Goal: Check status: Check status

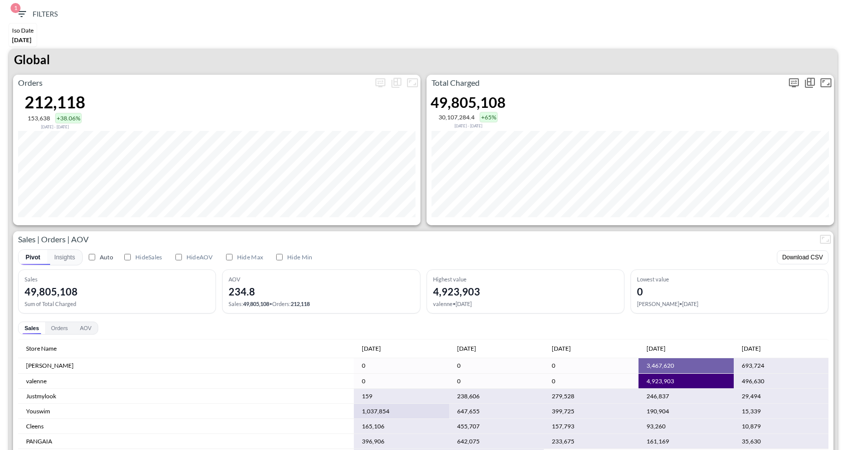
click at [785, 79] on p "Total Charged" at bounding box center [606, 83] width 359 height 12
click at [793, 80] on icon "more" at bounding box center [794, 83] width 12 height 12
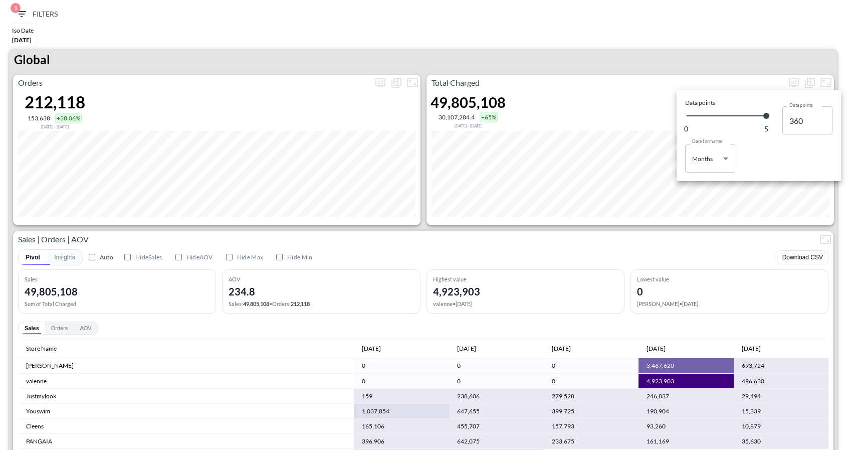
click at [716, 156] on body "BI.P.EYE, Interactive Analytics Dashboards 1 Filters Iso Date [DATE] Global Ord…" at bounding box center [424, 225] width 849 height 450
click at [708, 187] on li "Days" at bounding box center [710, 183] width 50 height 15
type input "Days"
type input "126"
click at [650, 59] on div at bounding box center [424, 225] width 849 height 450
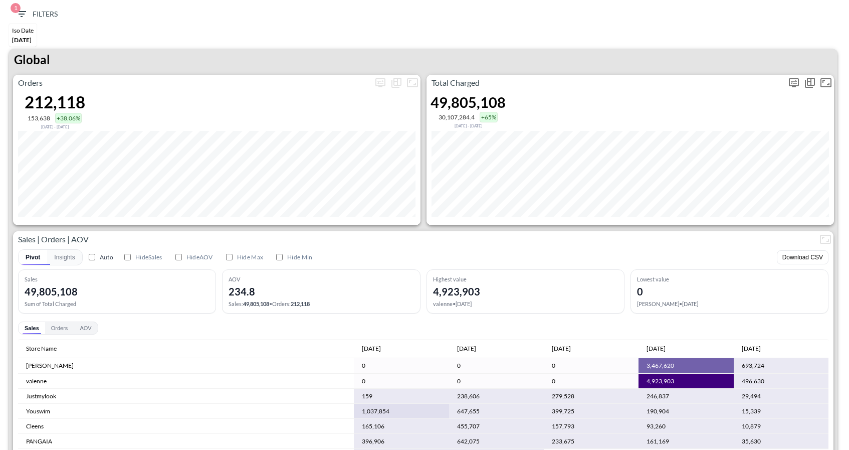
click at [793, 87] on icon "more" at bounding box center [794, 83] width 12 height 12
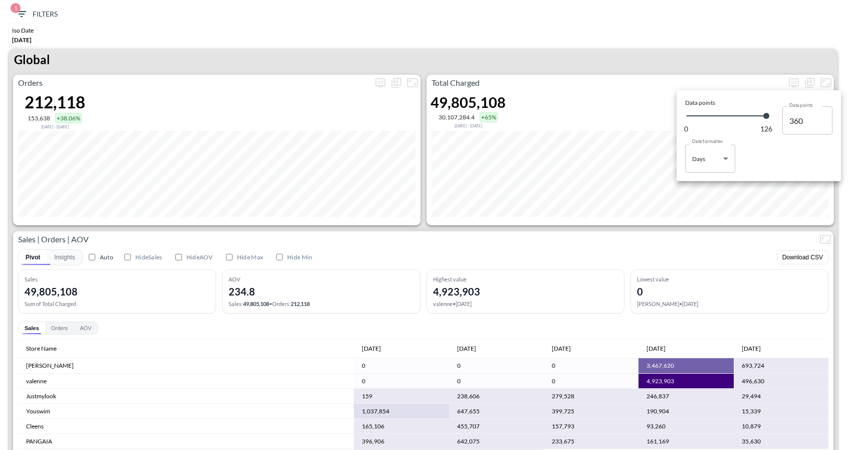
click at [723, 160] on body "BI.P.EYE, Interactive Analytics Dashboards 1 Filters Iso Date [DATE] Global Ord…" at bounding box center [424, 225] width 849 height 450
click at [706, 199] on div "Months" at bounding box center [703, 199] width 21 height 9
type input "Months"
click at [695, 34] on div at bounding box center [424, 225] width 849 height 450
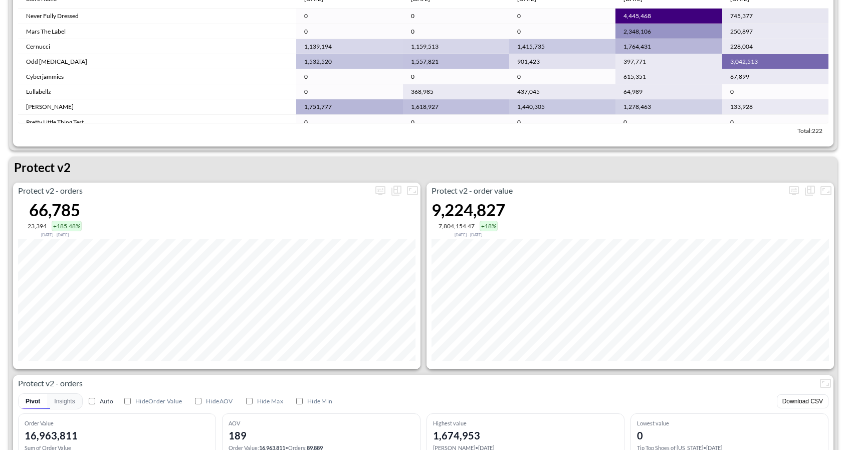
scroll to position [1794, 0]
click at [381, 193] on icon "more" at bounding box center [381, 189] width 10 height 9
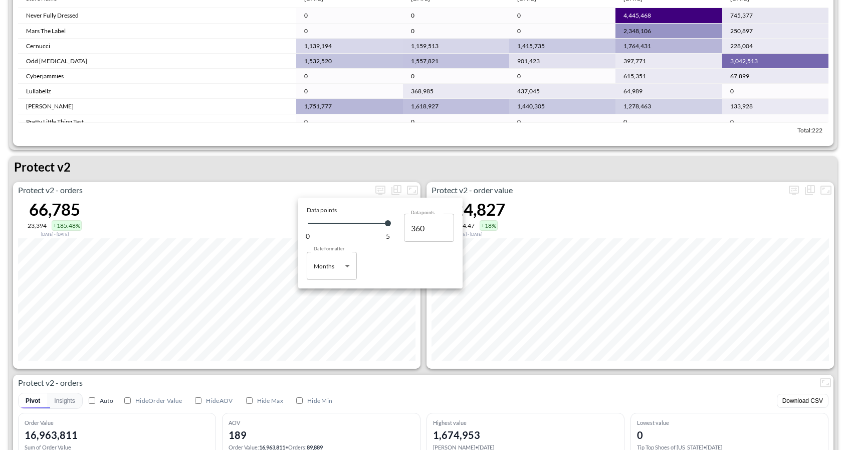
click at [423, 364] on div at bounding box center [424, 225] width 849 height 450
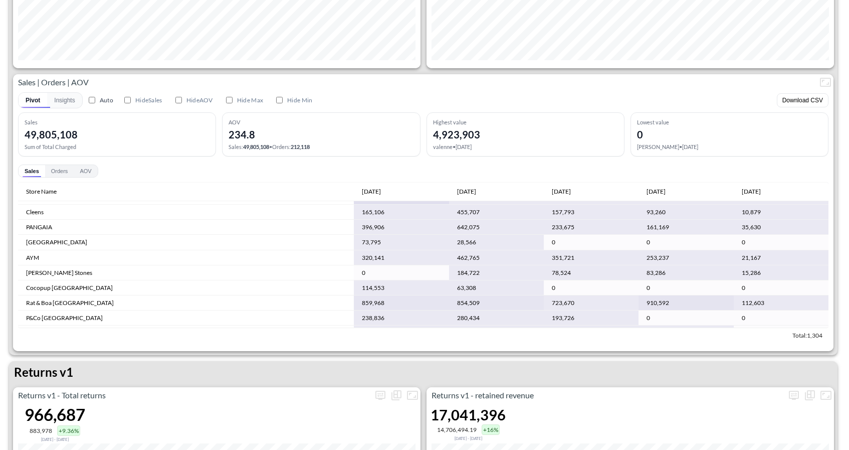
scroll to position [0, 0]
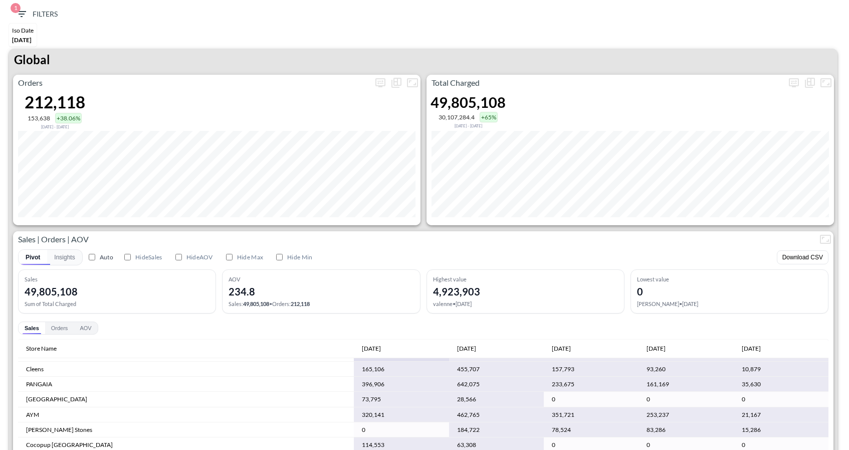
click at [26, 3] on div "1 Filters Iso Date [DATE] Global Orders 212,118 153,638 +38.06% [DATE] - [DATE]…" at bounding box center [424, 225] width 849 height 450
click at [25, 15] on icon "button" at bounding box center [22, 14] width 12 height 12
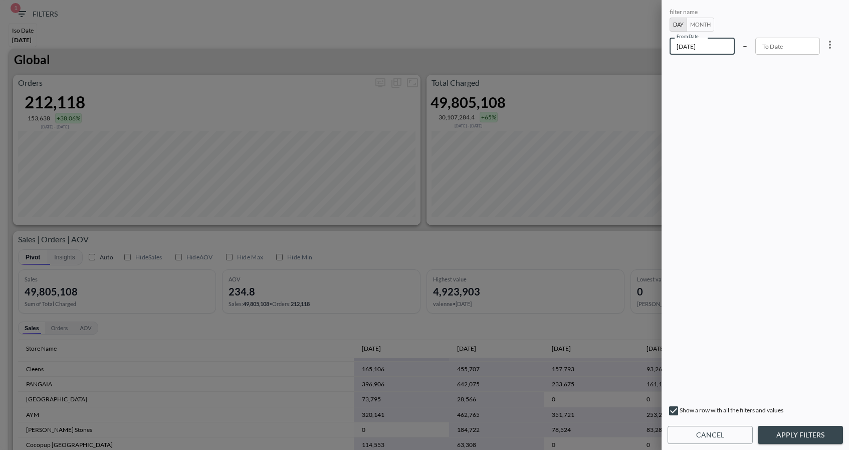
click at [721, 42] on input "[DATE]" at bounding box center [702, 46] width 65 height 17
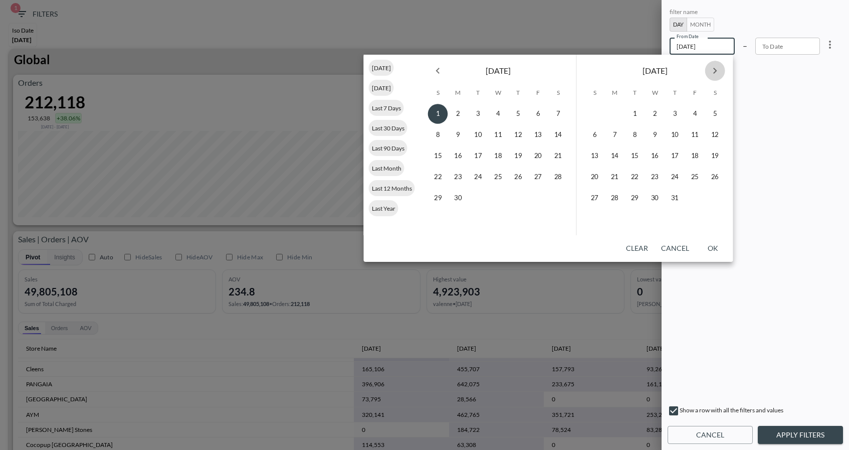
click at [718, 75] on icon "Next month" at bounding box center [715, 71] width 12 height 12
click at [715, 111] on button "4" at bounding box center [715, 114] width 20 height 20
type input "[DATE]"
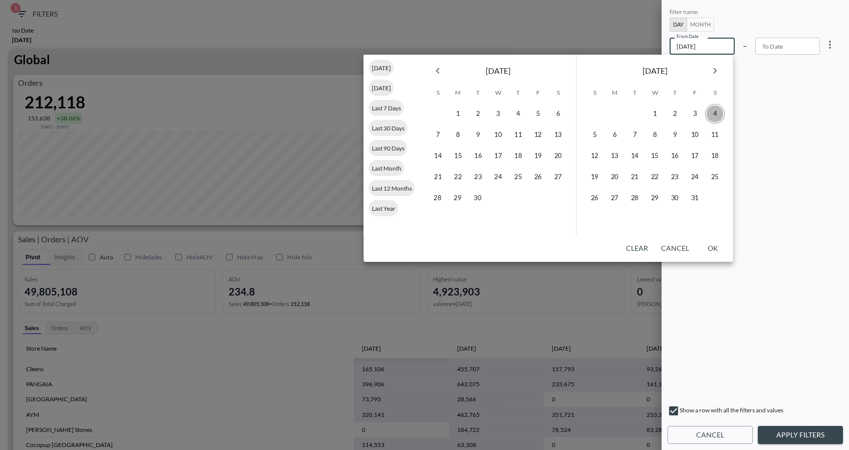
type input "YYYY-MM-DD"
click at [592, 133] on button "5" at bounding box center [595, 135] width 20 height 20
type input "[DATE]"
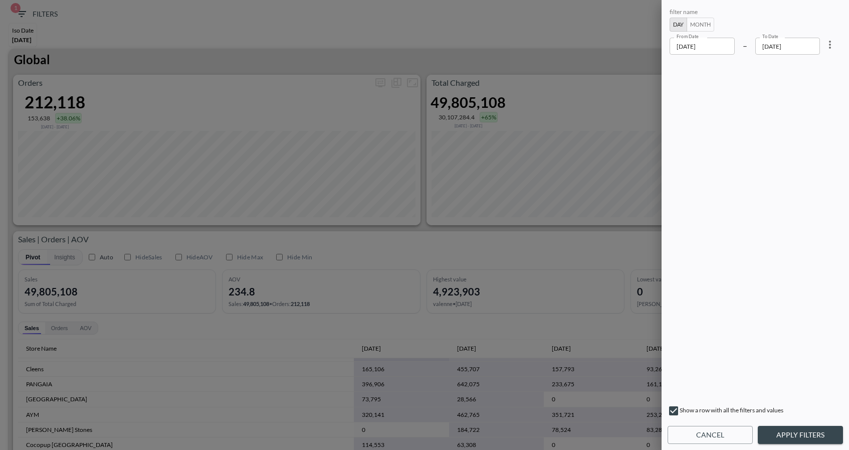
click at [791, 437] on button "Apply Filters" at bounding box center [800, 435] width 85 height 19
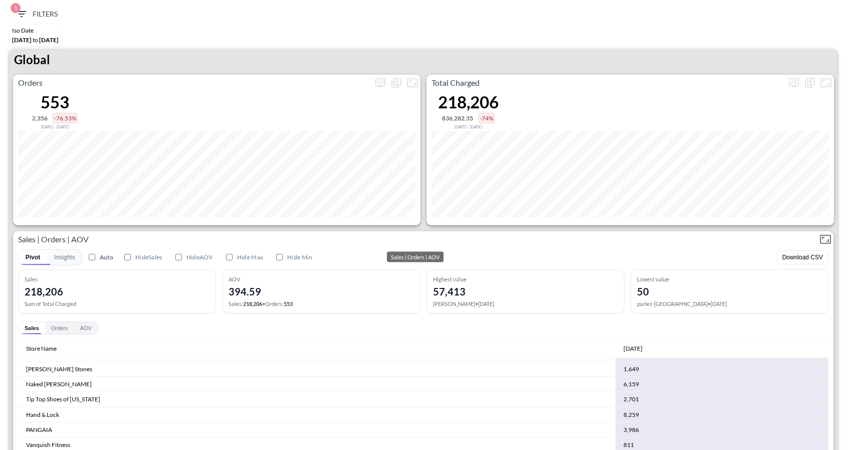
click at [597, 233] on p "Sales | Orders | AOV" at bounding box center [415, 239] width 805 height 12
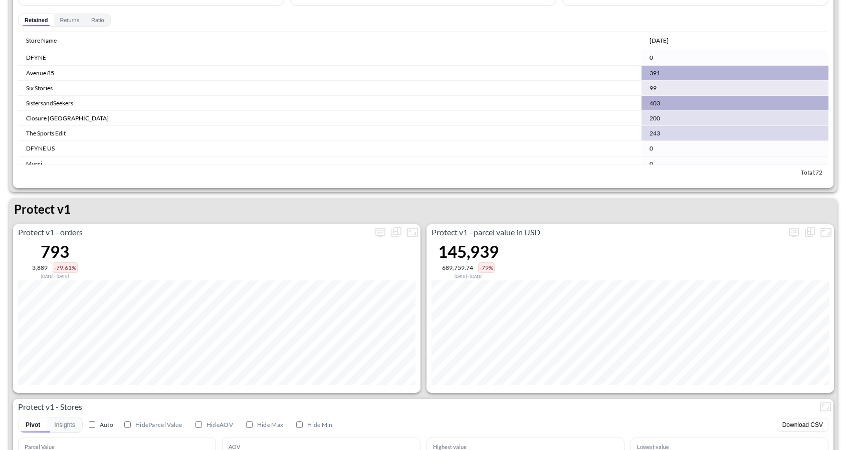
scroll to position [1237, 0]
